Goal: Communication & Community: Share content

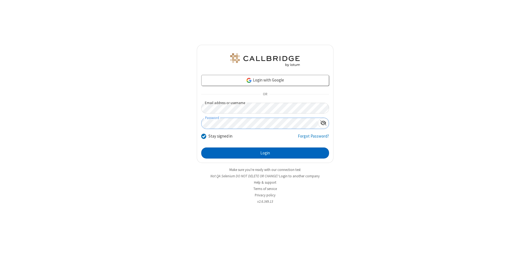
click at [265, 153] on button "Login" at bounding box center [265, 152] width 128 height 11
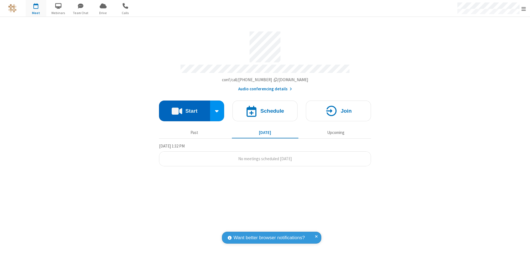
click at [184, 108] on button "Start" at bounding box center [184, 110] width 51 height 21
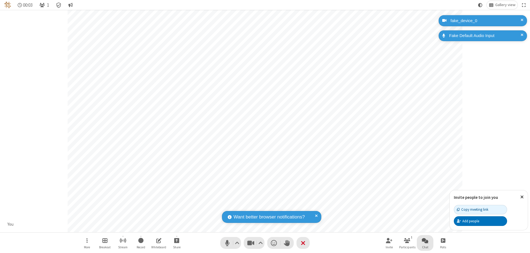
click at [425, 240] on span "Open chat" at bounding box center [425, 240] width 7 height 7
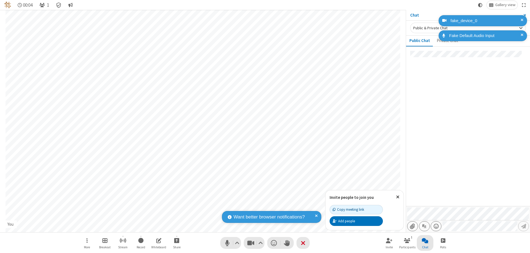
type input "C:\fakepath\doc_test.docx"
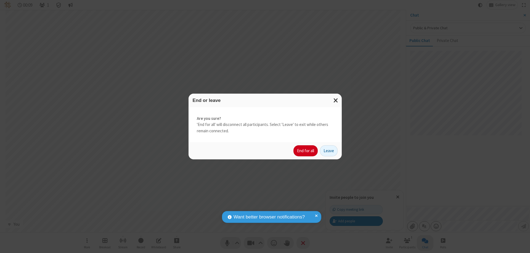
click at [306, 151] on button "End for all" at bounding box center [305, 150] width 24 height 11
